Goal: Information Seeking & Learning: Learn about a topic

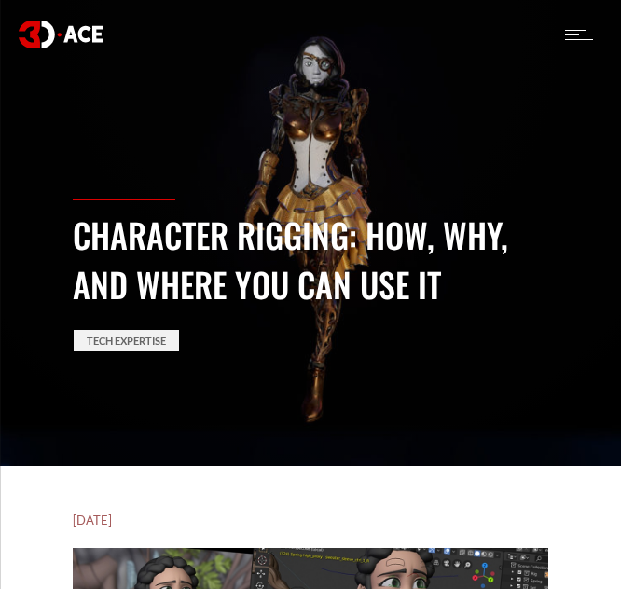
drag, startPoint x: 454, startPoint y: 286, endPoint x: 73, endPoint y: 246, distance: 383.4
click at [73, 246] on h1 "Character Rigging: How, Why, and Where You Can Use It" at bounding box center [310, 259] width 475 height 99
copy h1 "Character Rigging: How, Why, and Where You Can Use It"
click at [495, 322] on div "Character Rigging: How, Why, and Where You Can Use It Tech Expertise" at bounding box center [310, 333] width 503 height 268
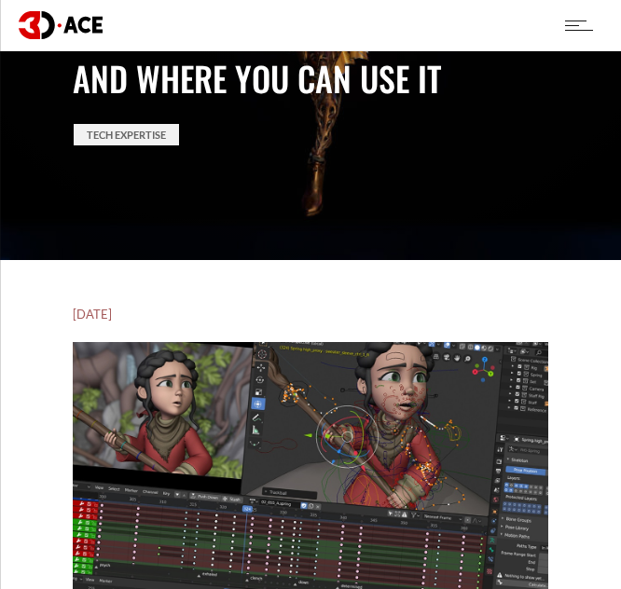
scroll to position [223, 0]
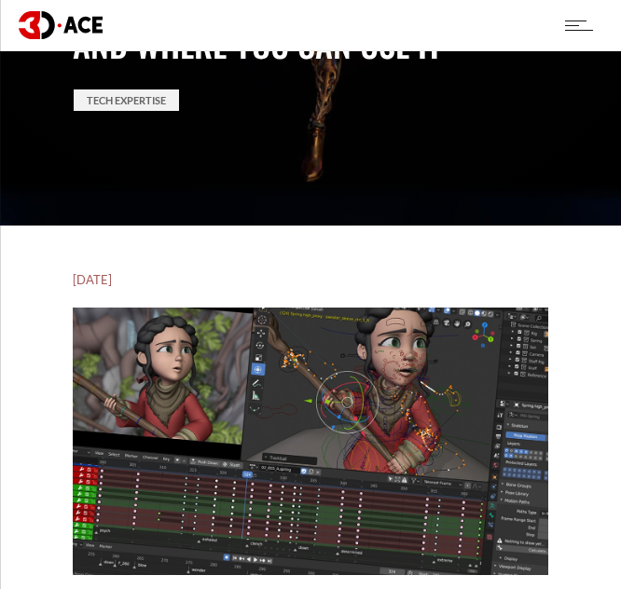
scroll to position [0, 0]
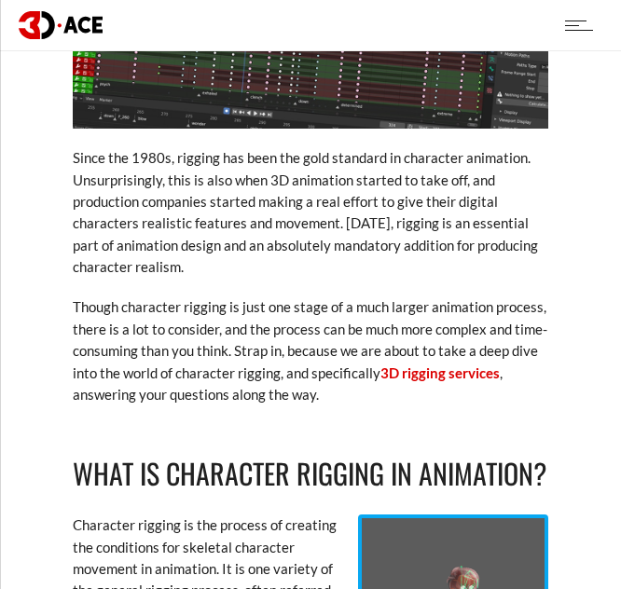
scroll to position [704, 0]
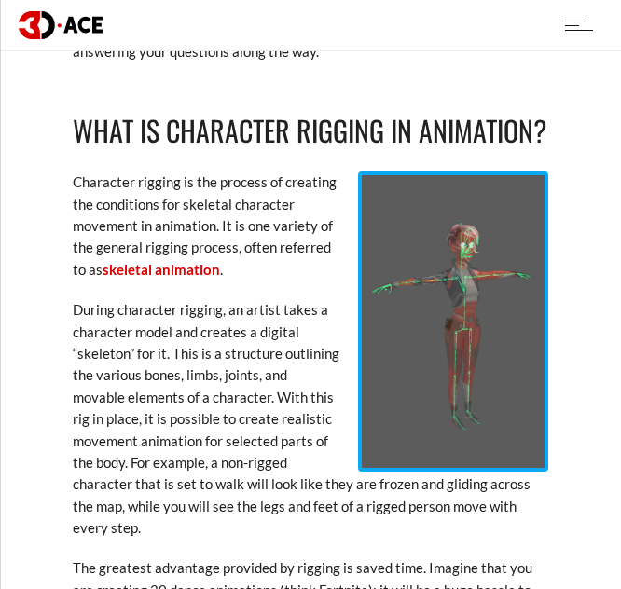
scroll to position [1099, 0]
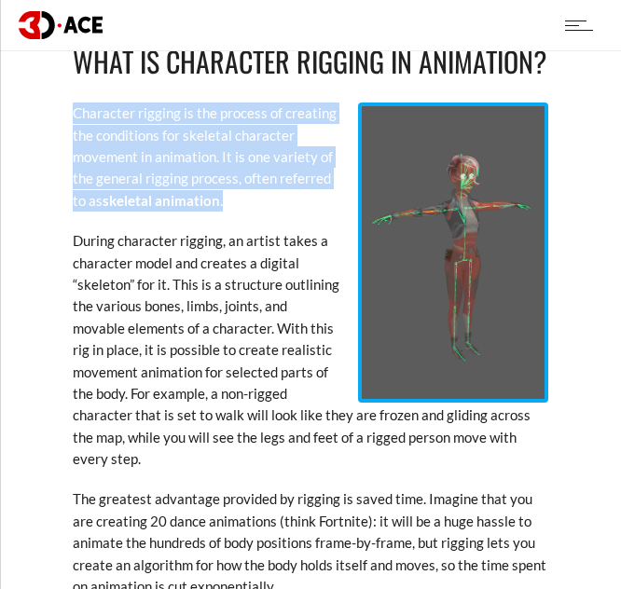
drag, startPoint x: 63, startPoint y: 107, endPoint x: 236, endPoint y: 196, distance: 193.9
copy p "Character rigging is the process of creating the conditions for skeletal charac…"
